Goal: Task Accomplishment & Management: Manage account settings

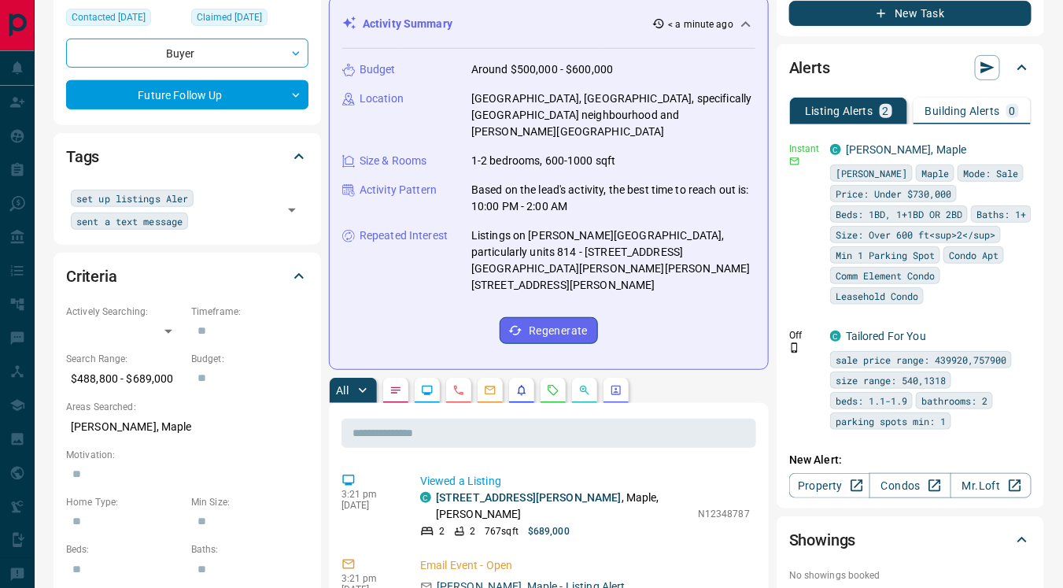
scroll to position [219, 0]
click at [554, 384] on icon "Requests" at bounding box center [553, 390] width 13 height 13
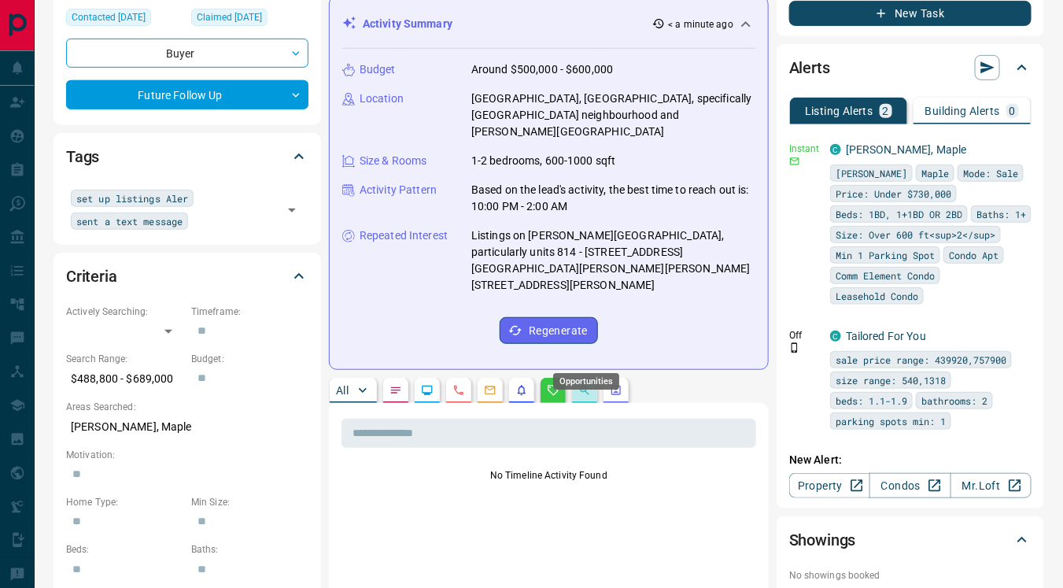
click at [582, 362] on div "Opportunities" at bounding box center [586, 376] width 69 height 29
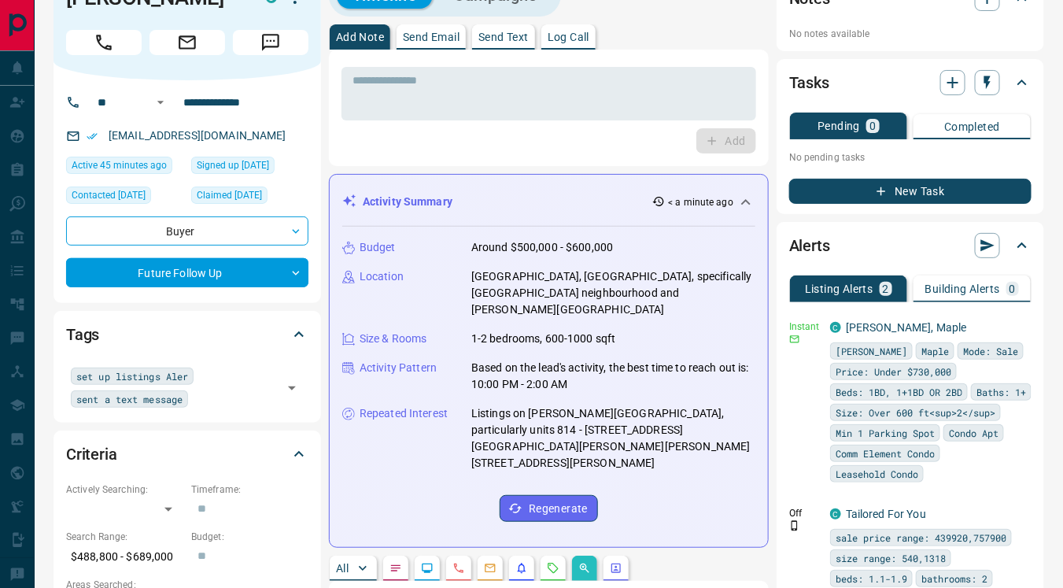
scroll to position [39, 0]
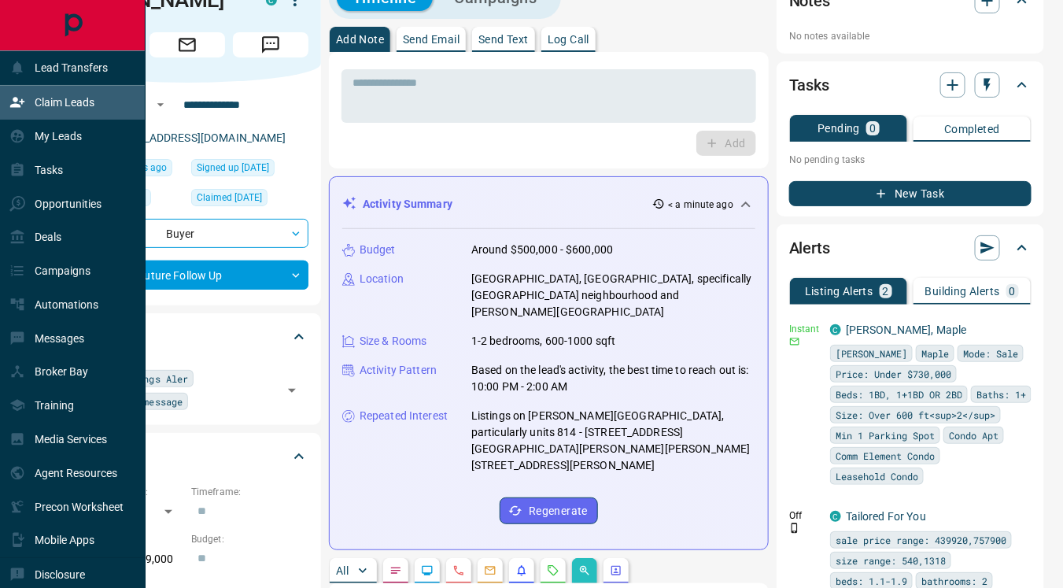
click at [58, 99] on p "Claim Leads" at bounding box center [65, 102] width 60 height 13
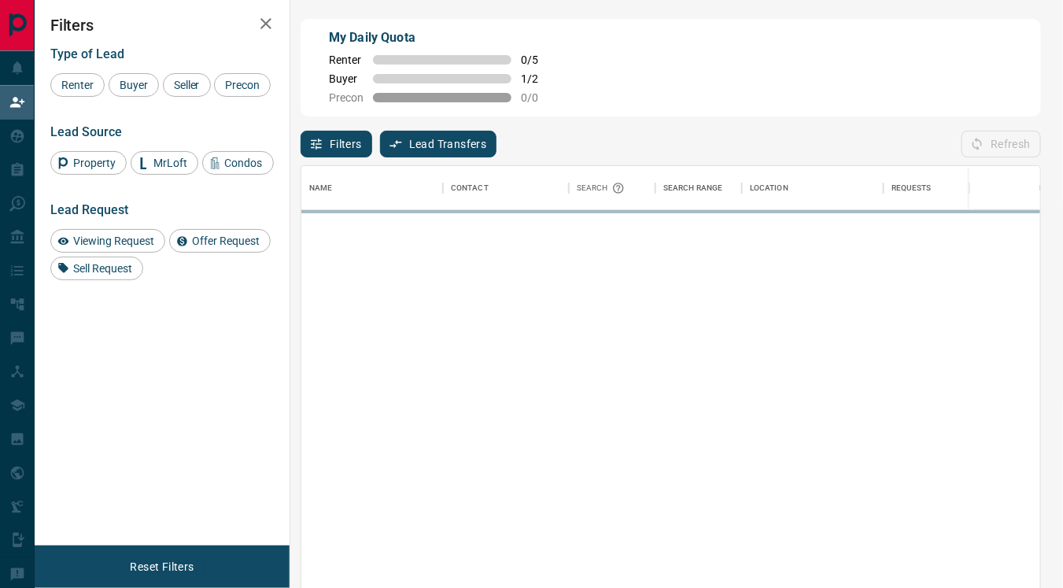
scroll to position [432, 727]
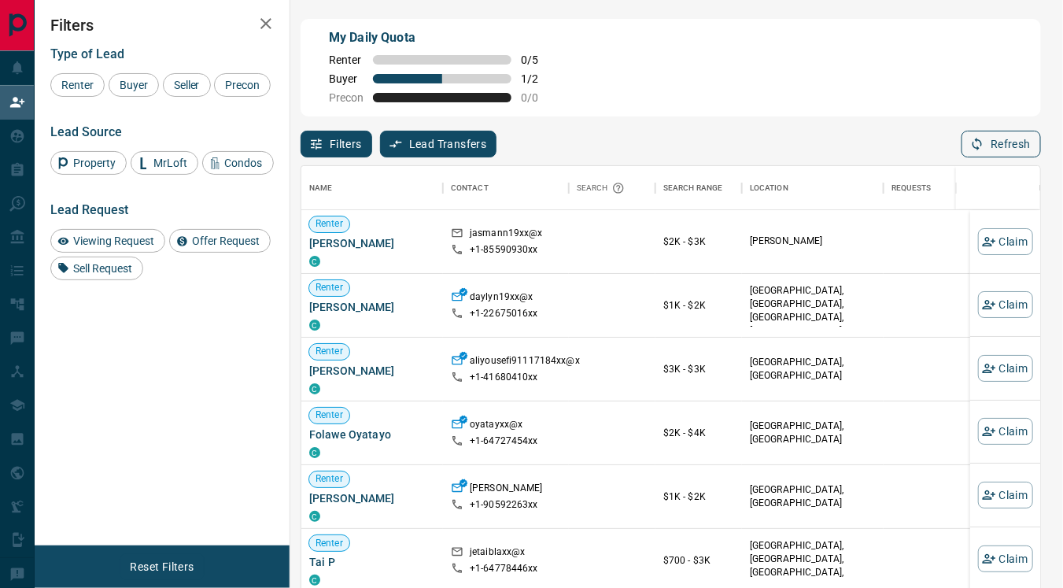
click at [1004, 142] on button "Refresh" at bounding box center [1001, 144] width 79 height 27
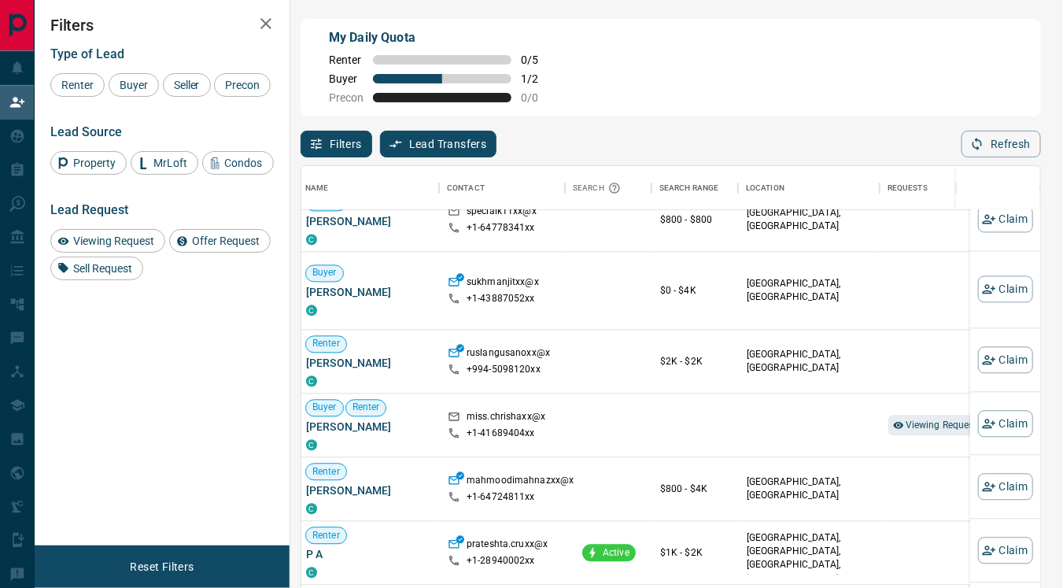
scroll to position [783, 5]
click at [918, 420] on span "Viewing Request ( 1 )" at bounding box center [947, 425] width 87 height 11
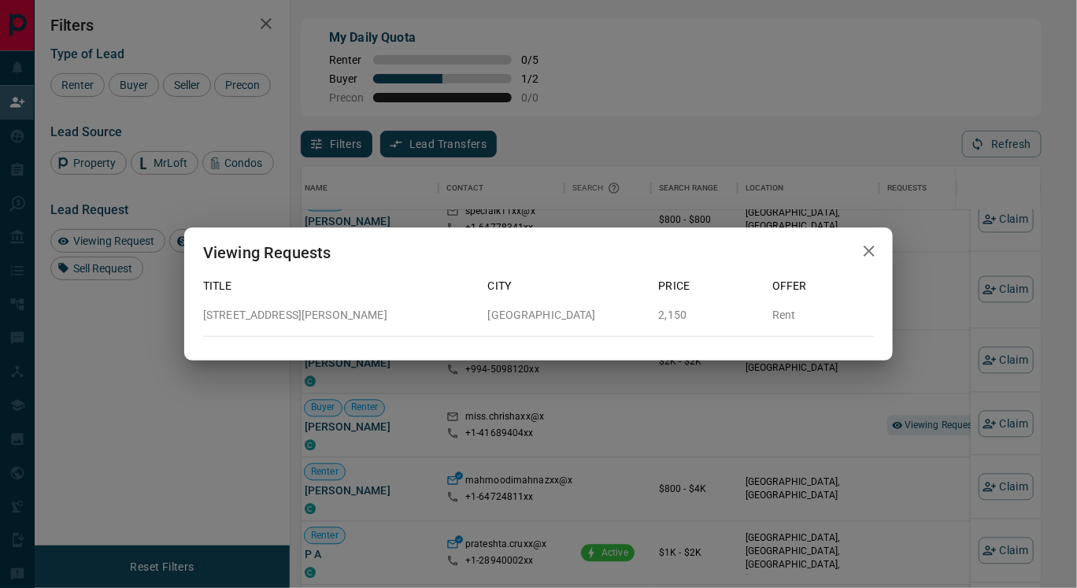
click at [863, 254] on icon "button" at bounding box center [869, 251] width 19 height 19
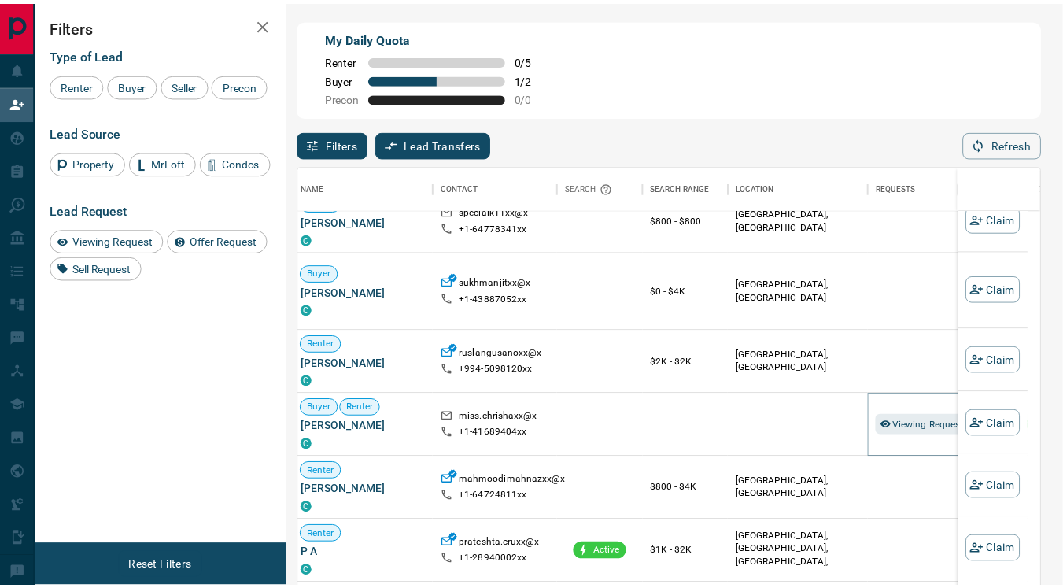
scroll to position [14, 13]
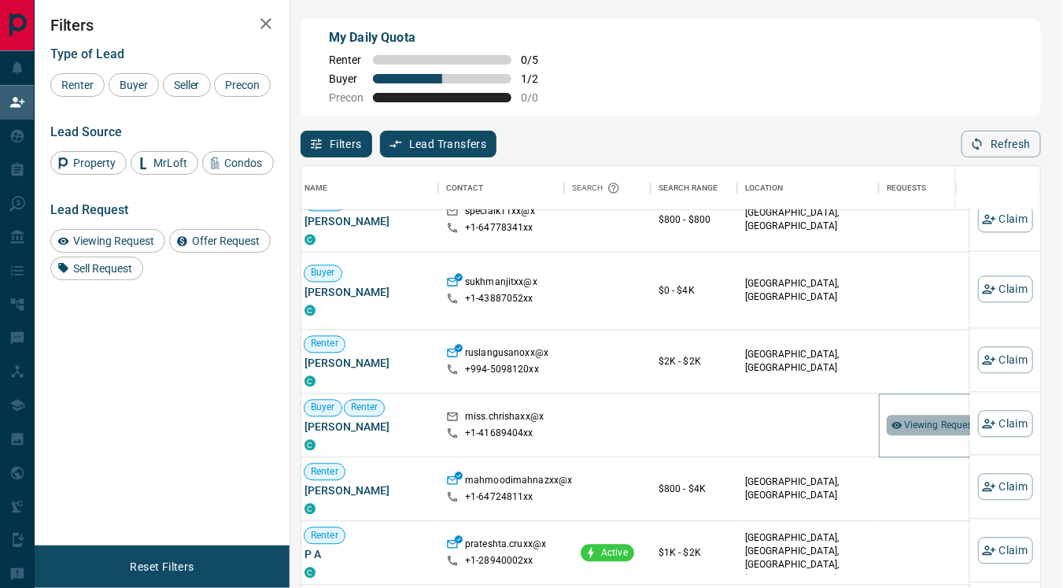
click at [911, 422] on span "Viewing Request ( 1 )" at bounding box center [947, 425] width 87 height 11
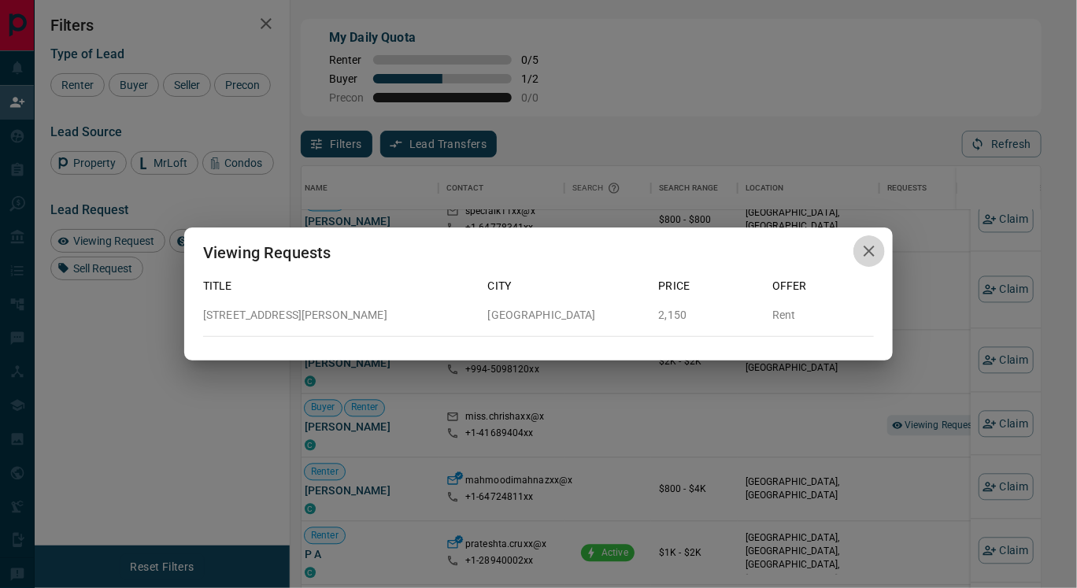
click at [870, 250] on icon "button" at bounding box center [868, 251] width 11 height 11
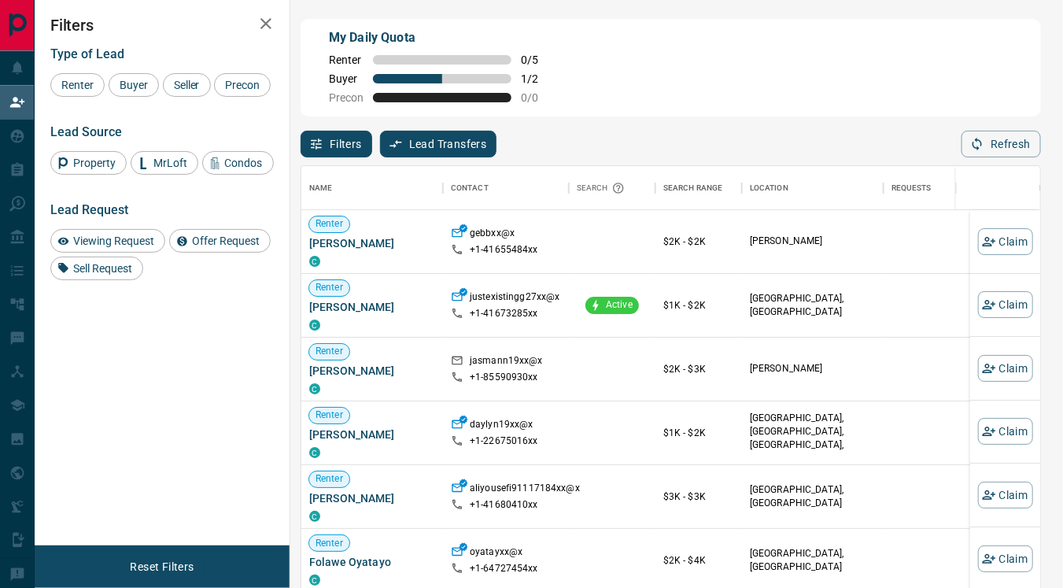
scroll to position [432, 727]
click at [989, 146] on button "Refresh" at bounding box center [1001, 144] width 79 height 27
click at [978, 250] on button "Claim" at bounding box center [1005, 241] width 55 height 27
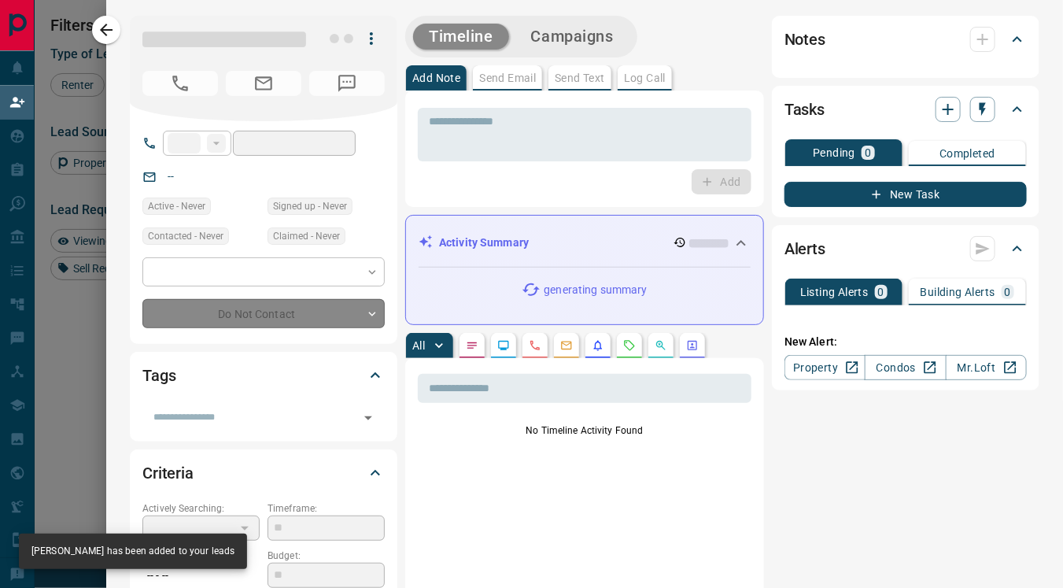
type input "**"
type input "**********"
type input "**"
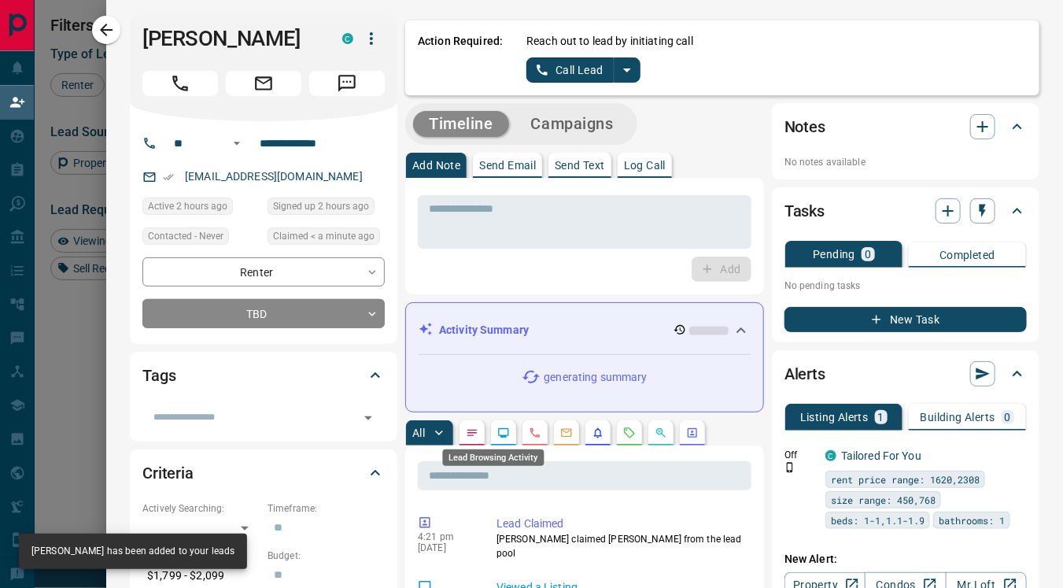
click at [497, 432] on icon "Lead Browsing Activity" at bounding box center [503, 433] width 13 height 13
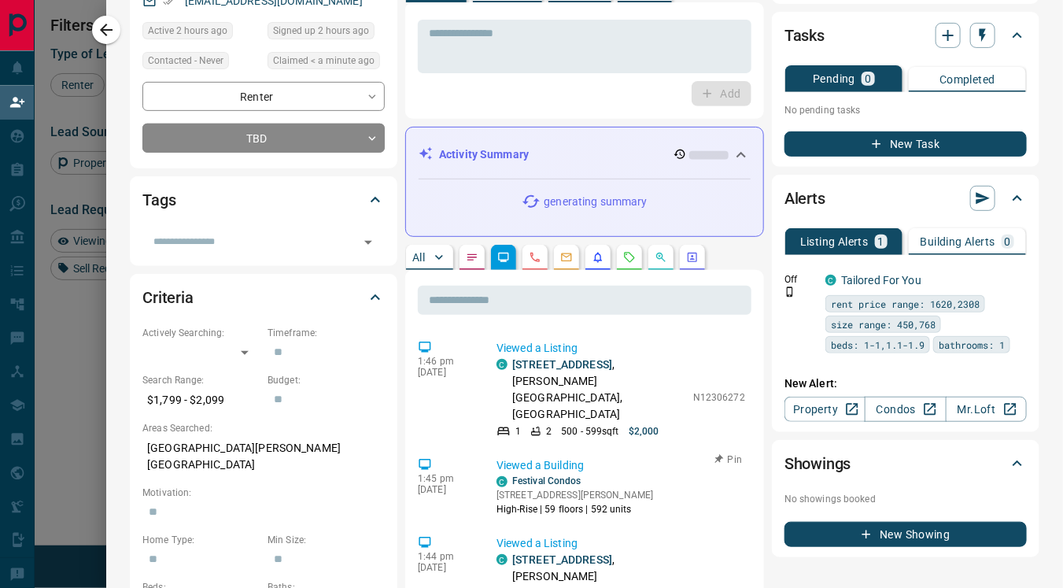
scroll to position [0, 0]
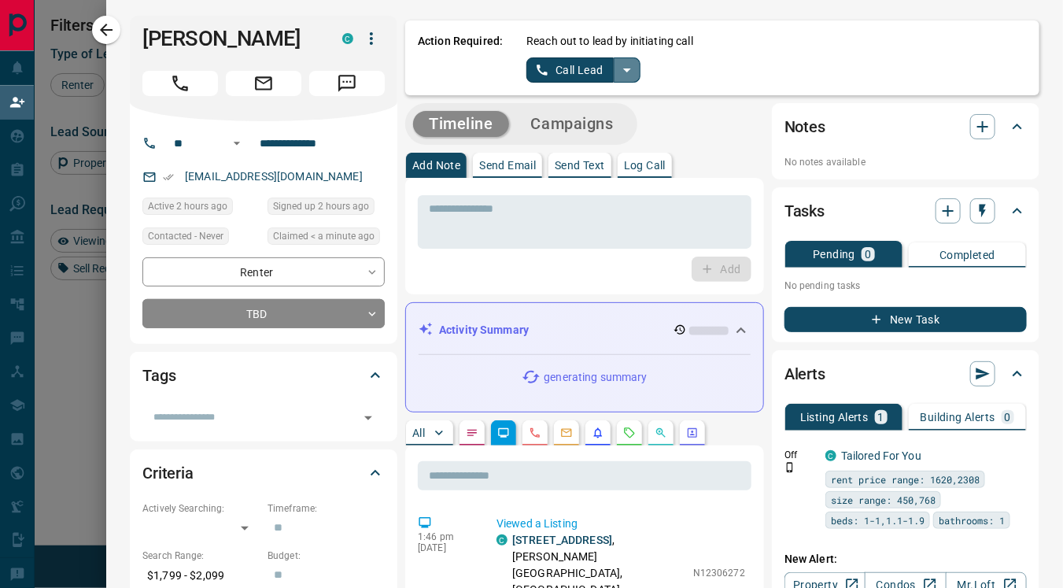
click at [618, 68] on icon "split button" at bounding box center [627, 70] width 19 height 19
click at [575, 114] on li "Log Manual Call" at bounding box center [582, 125] width 96 height 24
click at [534, 68] on button "Log Manual Call" at bounding box center [579, 69] width 104 height 25
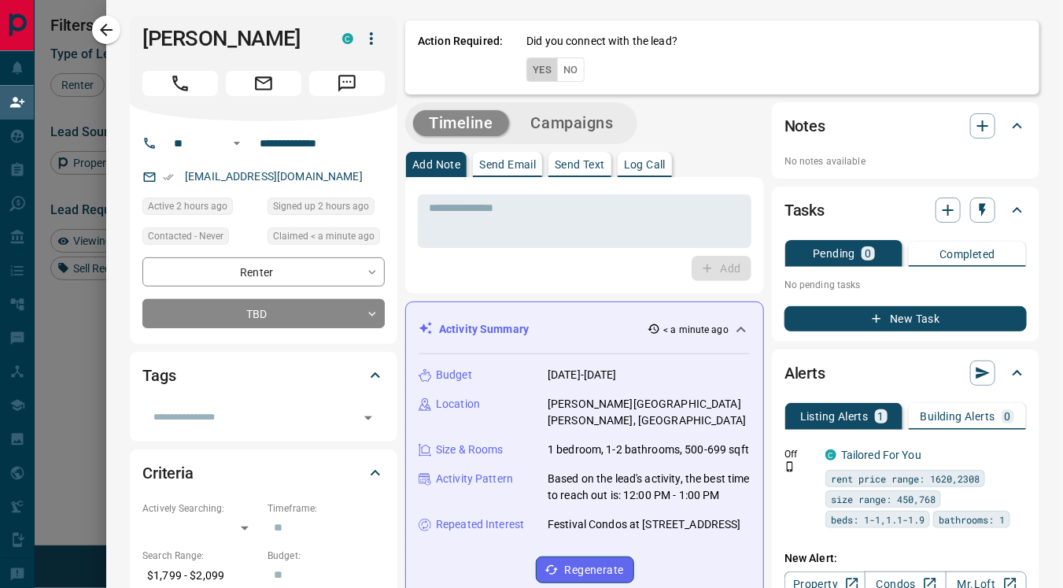
click at [534, 68] on button "Yes" at bounding box center [542, 69] width 31 height 24
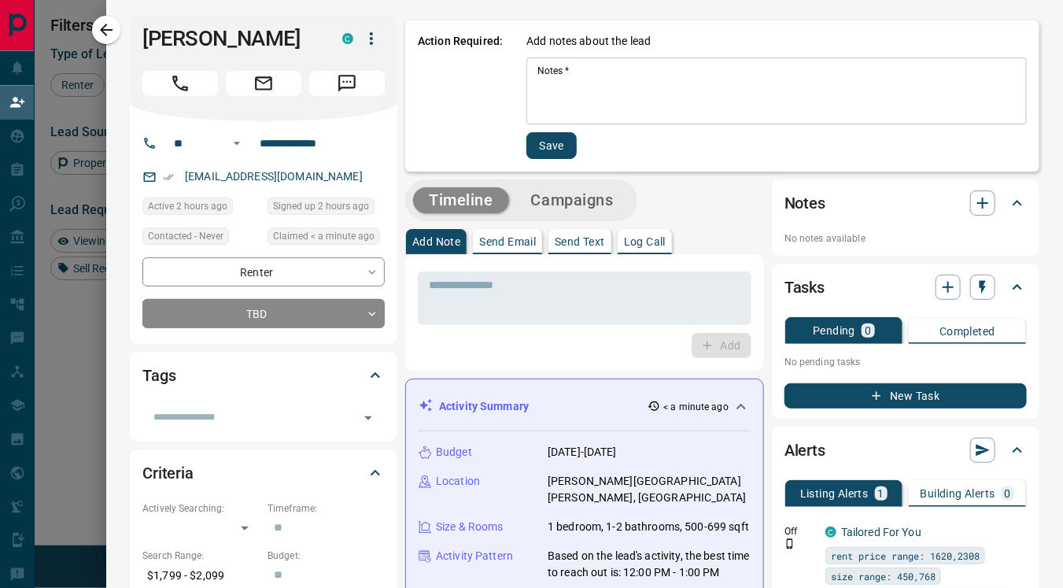
click at [538, 82] on textarea "Notes   *" at bounding box center [777, 92] width 479 height 54
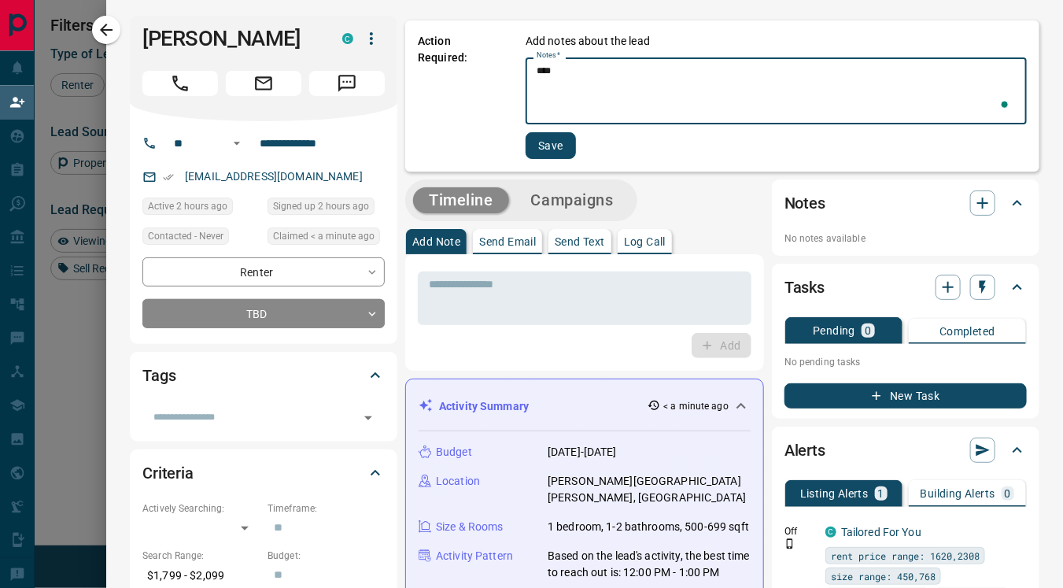
type textarea "****"
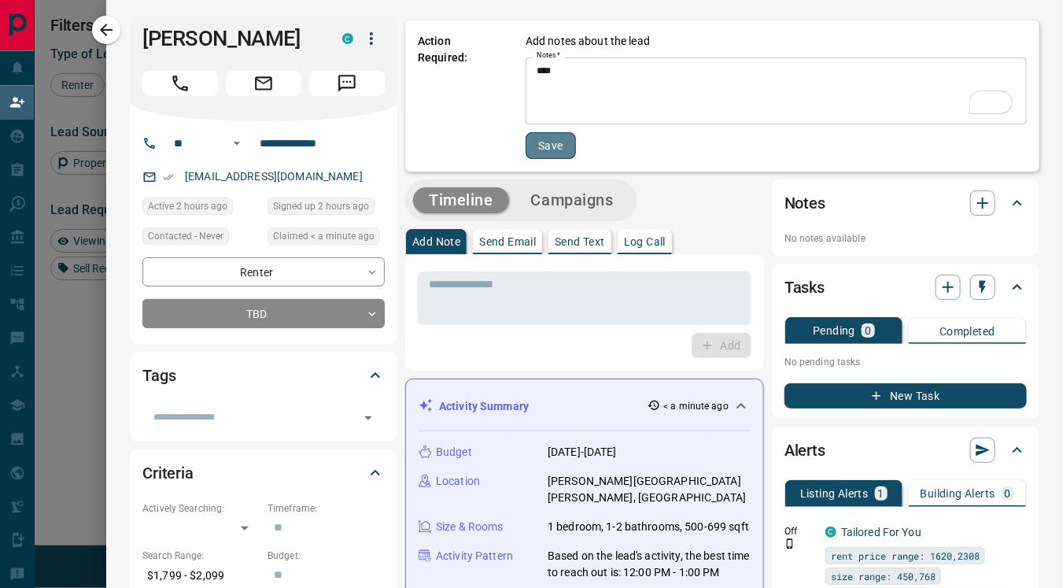
click at [539, 149] on button "Save" at bounding box center [551, 145] width 50 height 27
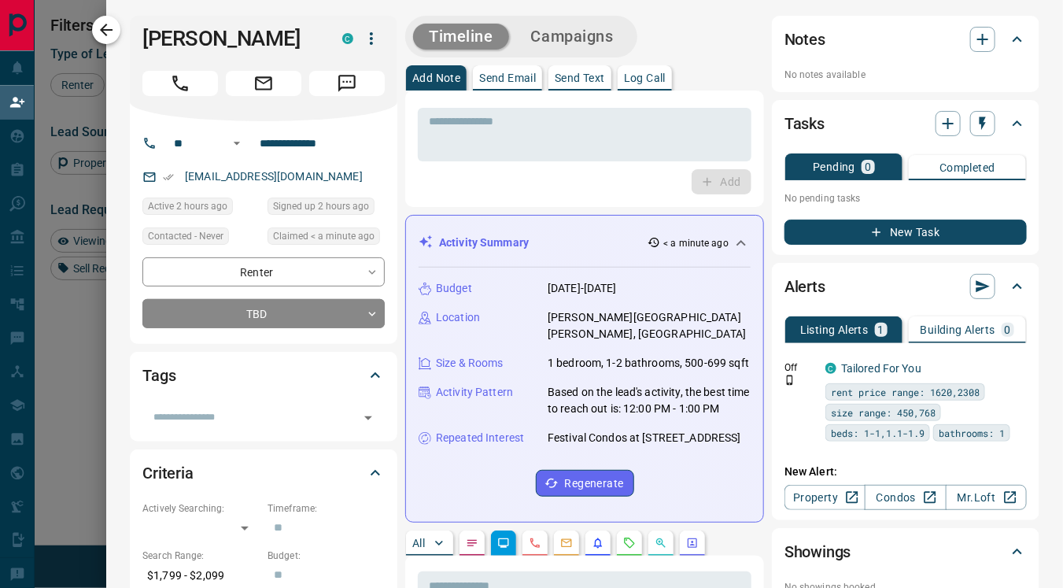
click at [101, 31] on icon "button" at bounding box center [106, 29] width 19 height 19
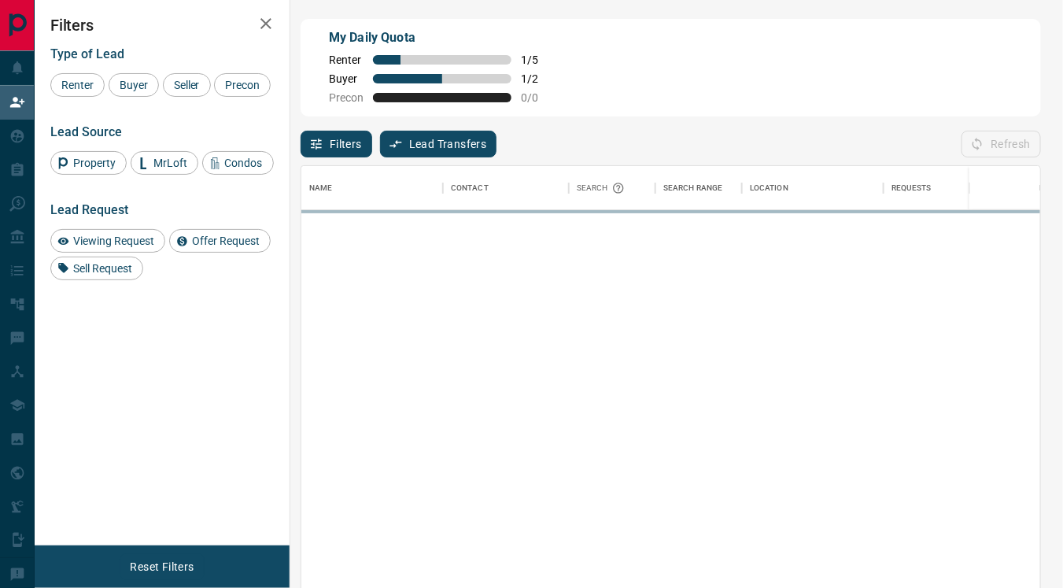
scroll to position [432, 727]
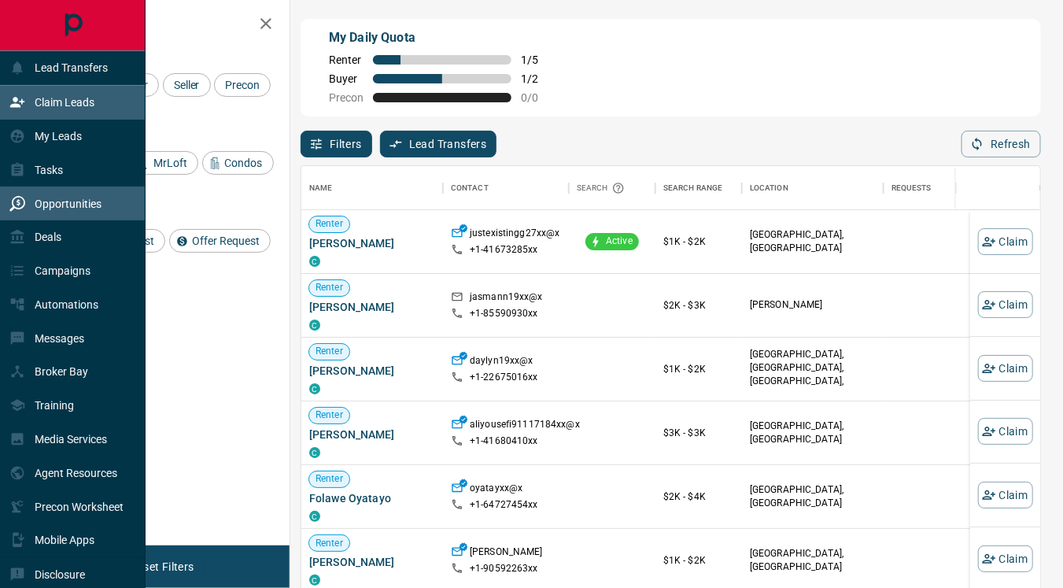
click at [50, 203] on p "Opportunities" at bounding box center [68, 204] width 67 height 13
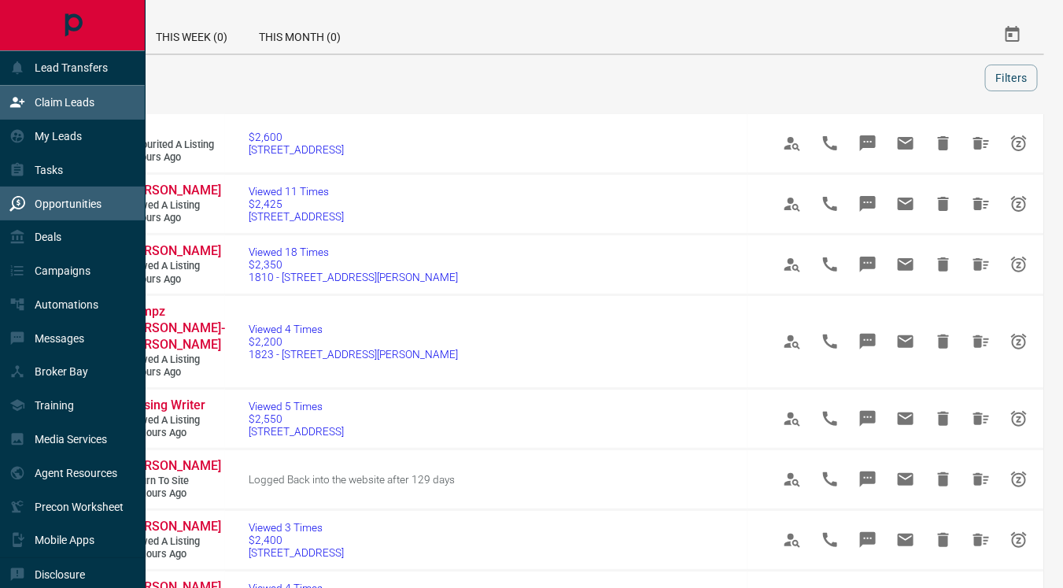
click at [50, 102] on p "Claim Leads" at bounding box center [65, 102] width 60 height 13
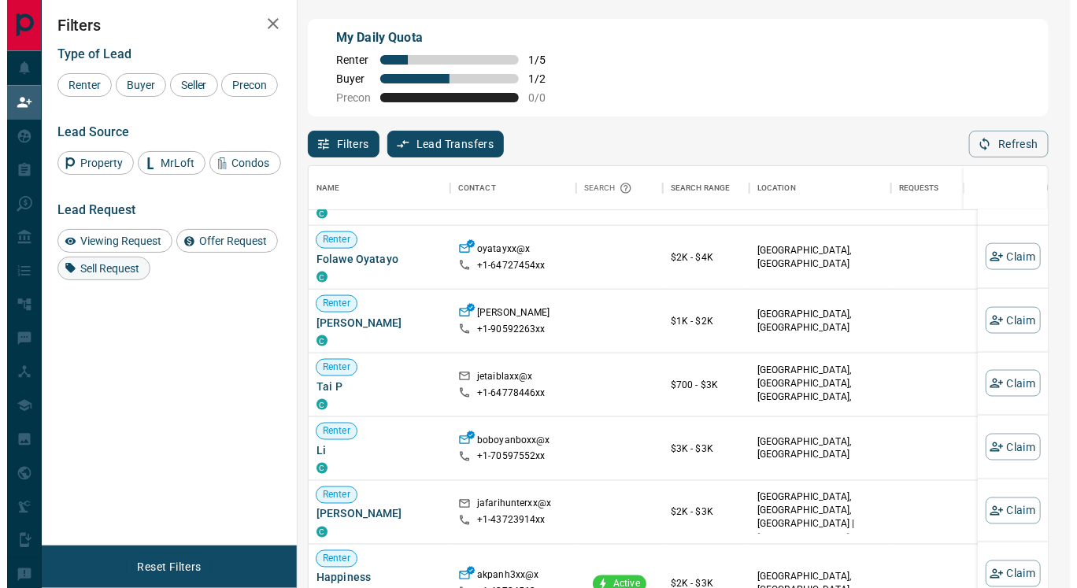
scroll to position [205, 0]
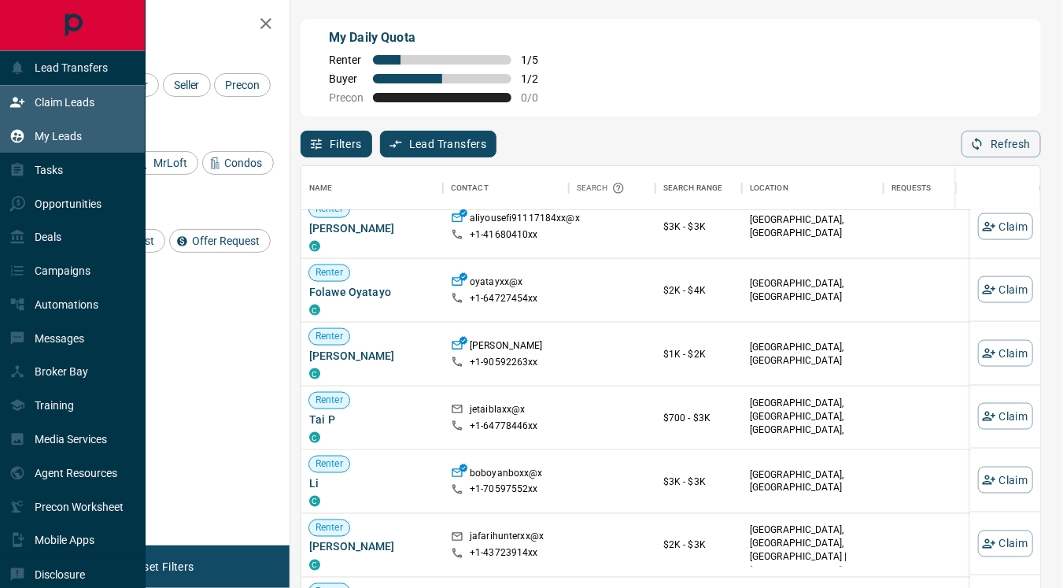
click at [68, 132] on p "My Leads" at bounding box center [58, 136] width 47 height 13
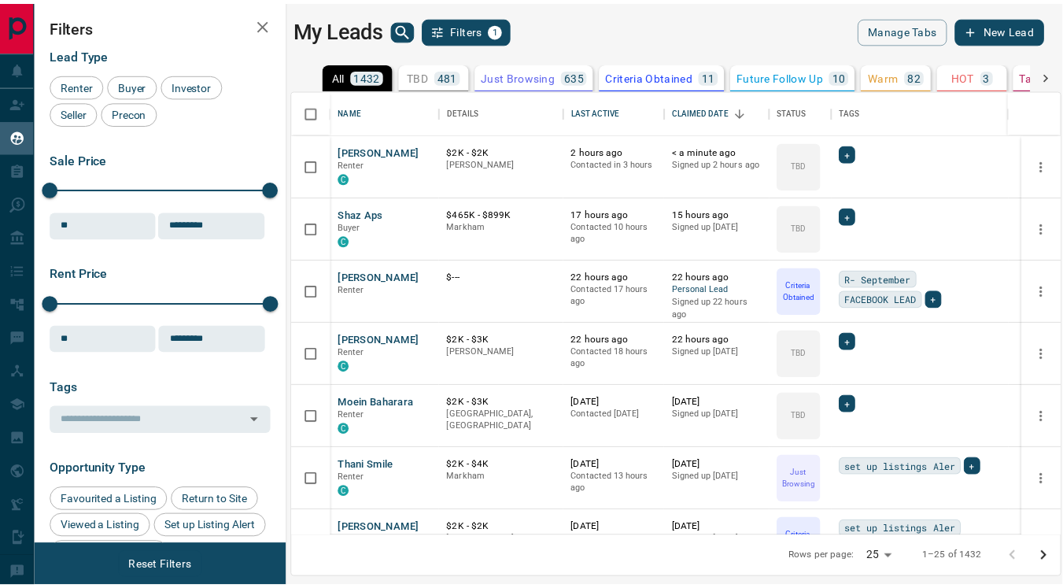
scroll to position [434, 766]
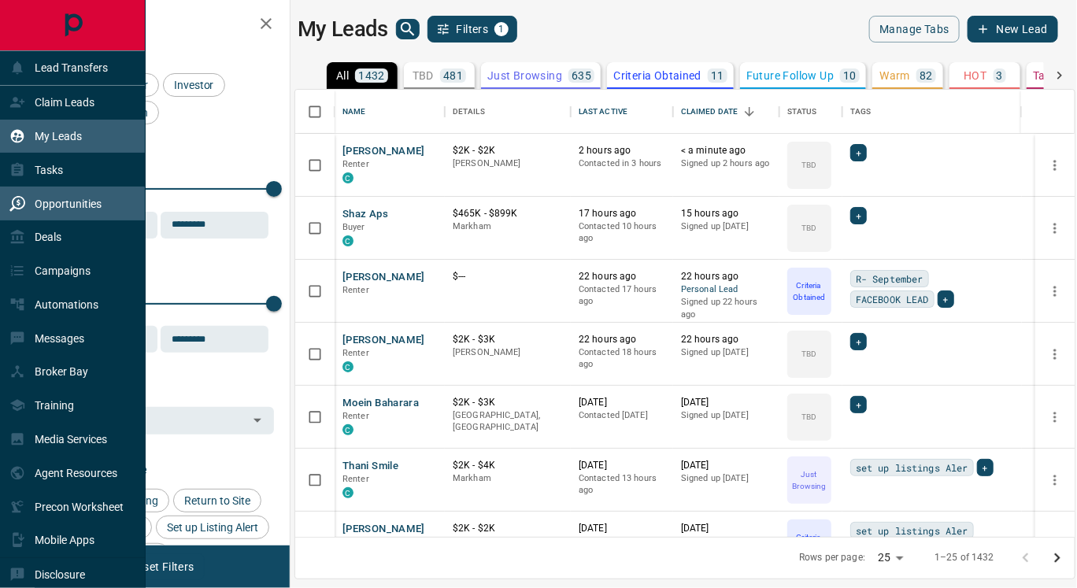
click at [57, 202] on p "Opportunities" at bounding box center [68, 204] width 67 height 13
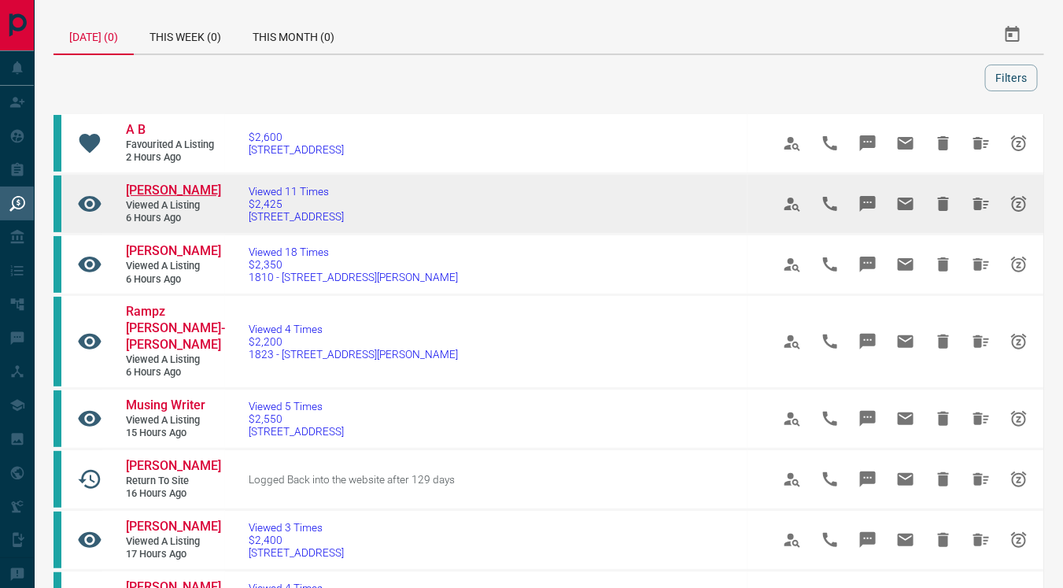
click at [187, 187] on span "[PERSON_NAME]" at bounding box center [173, 190] width 95 height 15
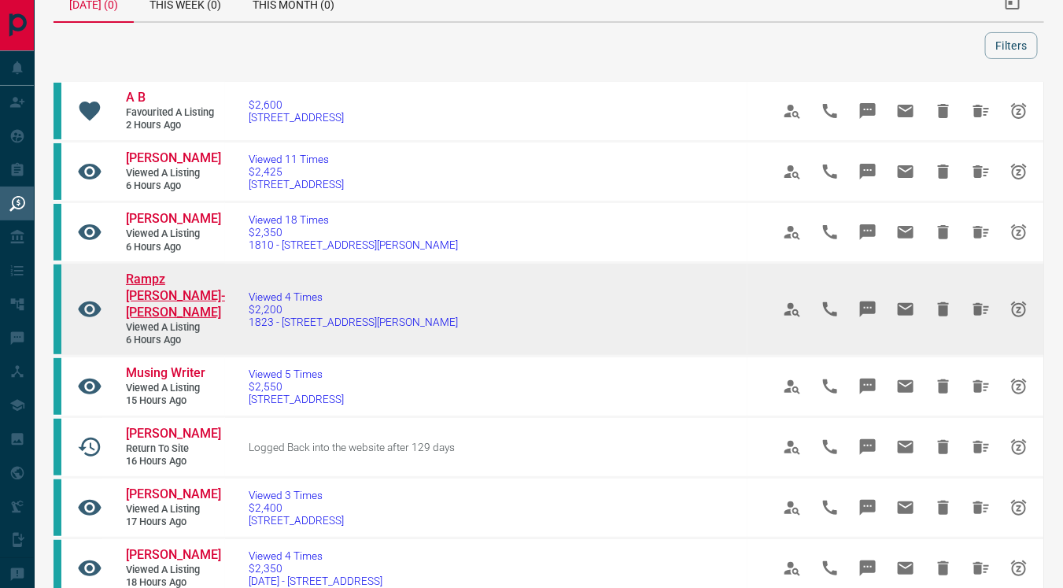
scroll to position [61, 0]
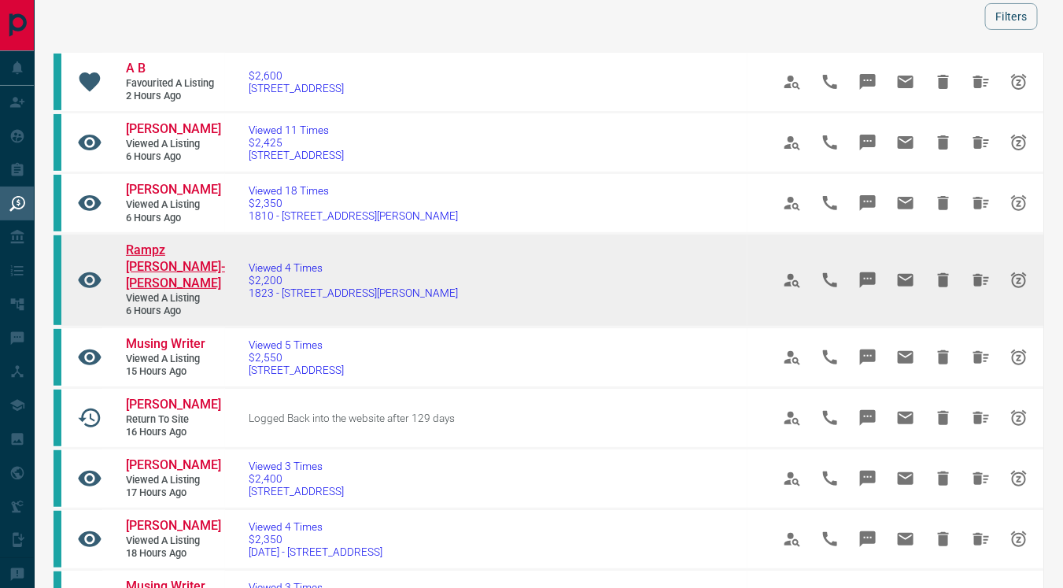
click at [151, 246] on span "Rampz [PERSON_NAME]-[PERSON_NAME]" at bounding box center [175, 266] width 99 height 48
